Goal: Find specific page/section: Find specific page/section

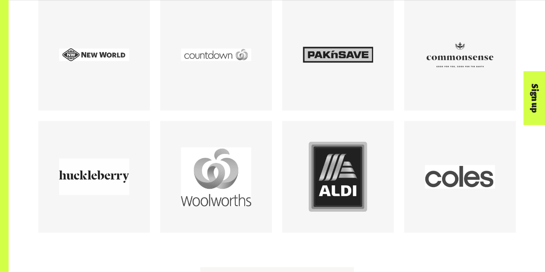
scroll to position [804, 0]
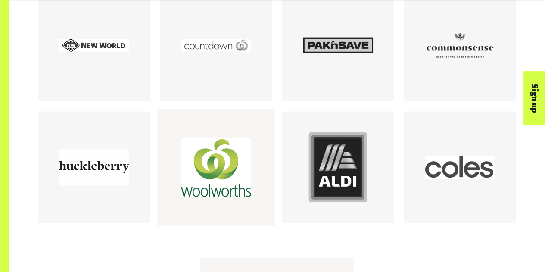
click at [219, 157] on div at bounding box center [216, 167] width 70 height 70
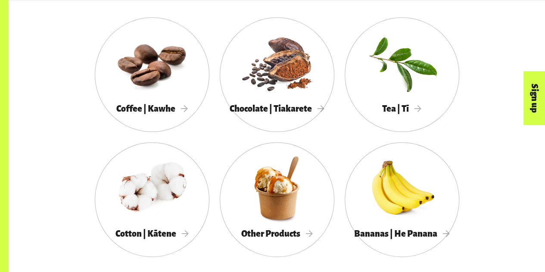
scroll to position [466, 0]
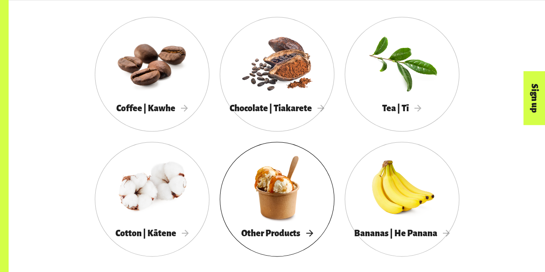
click at [273, 176] on div at bounding box center [277, 187] width 115 height 74
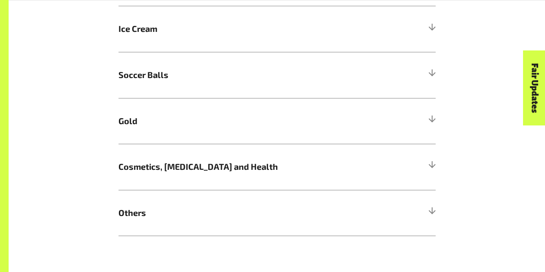
scroll to position [767, 0]
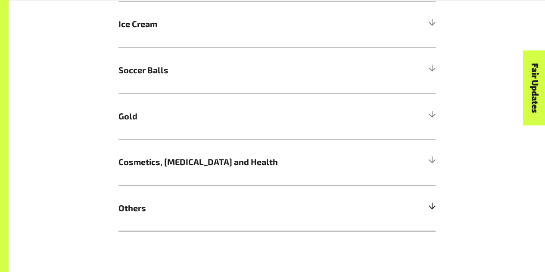
click at [433, 206] on div at bounding box center [432, 208] width 8 height 8
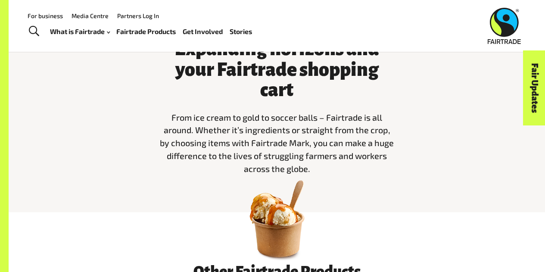
scroll to position [212, 0]
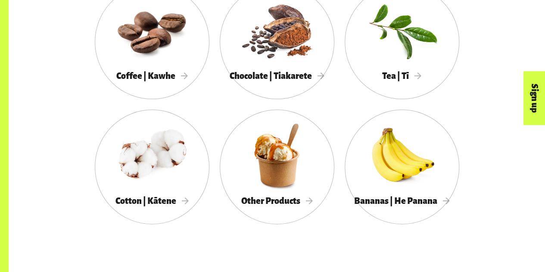
scroll to position [499, 0]
